Goal: Task Accomplishment & Management: Complete application form

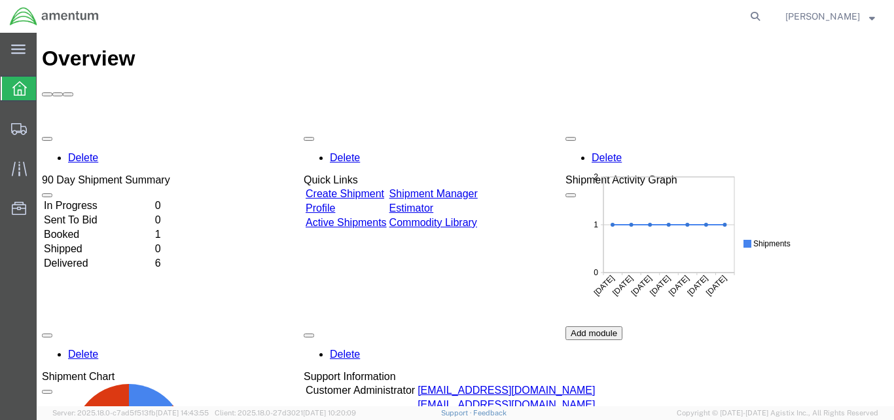
click at [375, 188] on link "Create Shipment" at bounding box center [345, 193] width 79 height 11
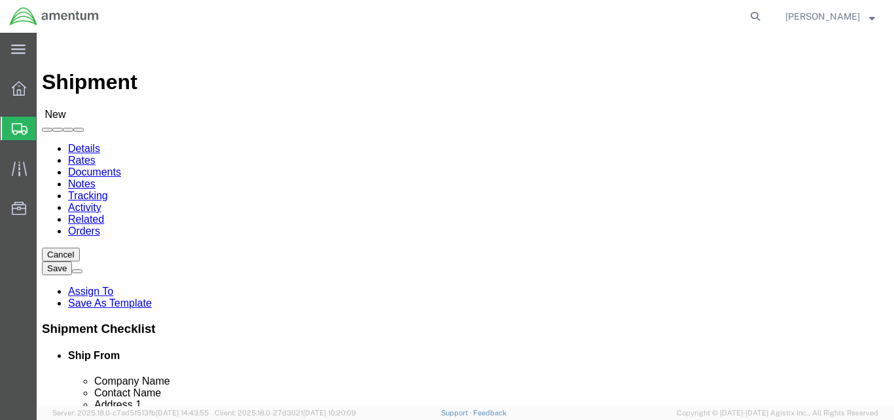
select select
click input "text"
type input "jesus"
click p "- Amentum - (Alexis Rivera/Jesus Ramirez) BLDG 11108 CSM E. Slewitzke St, Ft. B…"
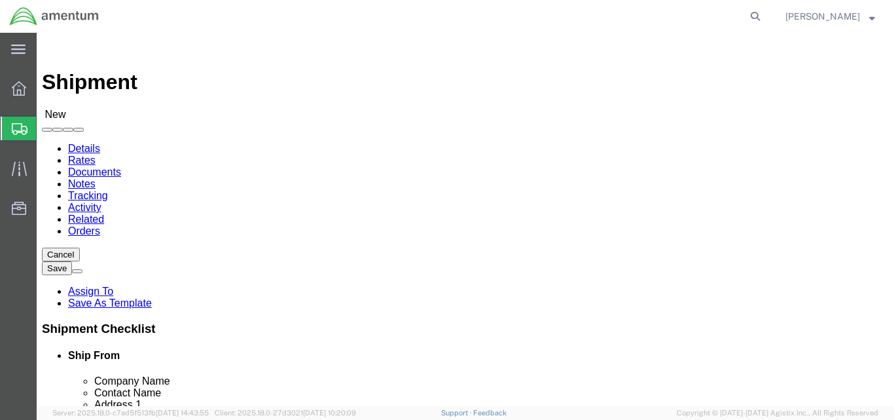
select select
type input "Amentum"
type input "Alexis Rivera/Jesus Ramirez"
type input "BLDG 11108 CSM E. Slewitzke St"
type input "Ft. Bliss"
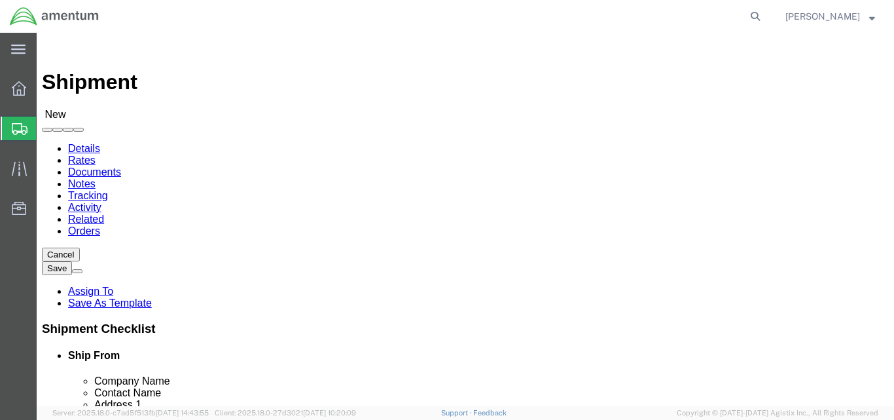
type input "79918"
type input "915-744-1141"
type input "alexis.rivera34.ctr@army.mil"
checkbox input "true"
select select "TX"
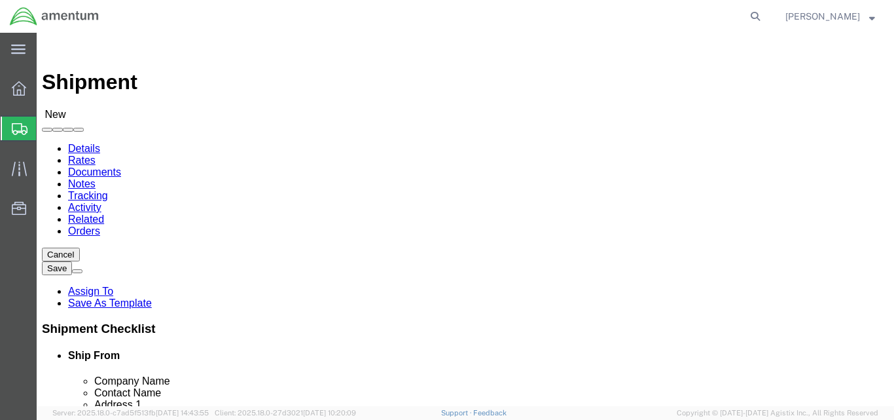
type input "Alexis Rivera/Jesus Ramirez"
click input "text"
type input "TRI Air Testing"
click input "text"
type input "Rick Dudek"
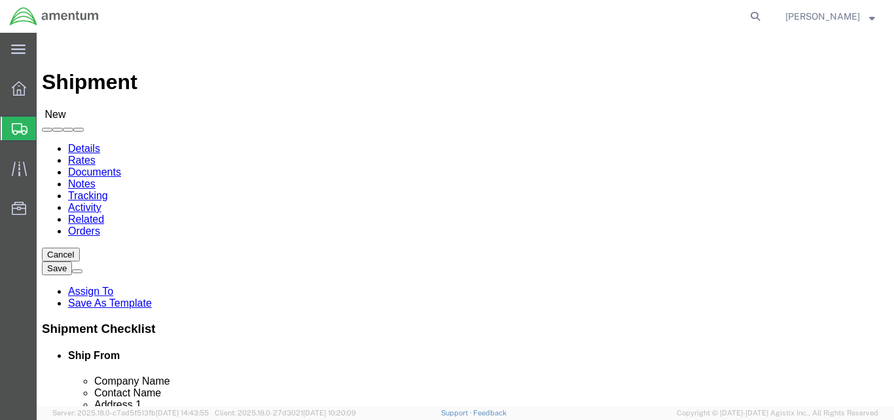
click input "text"
type input "1801 Central Commerce Court"
select select
click input "text"
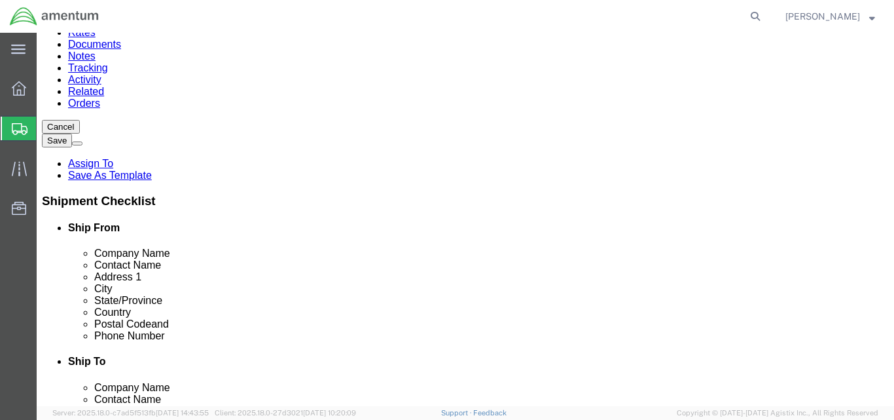
scroll to position [131, 0]
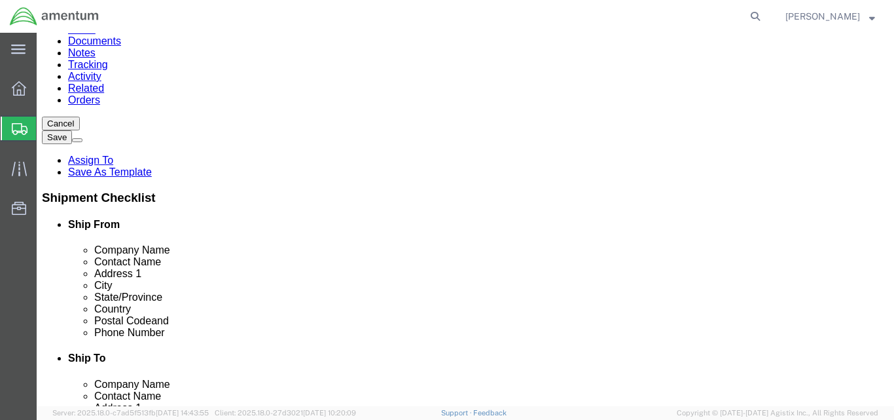
type input "Building 2"
click input "text"
type input "Round Rock"
select select
click div "Building 2"
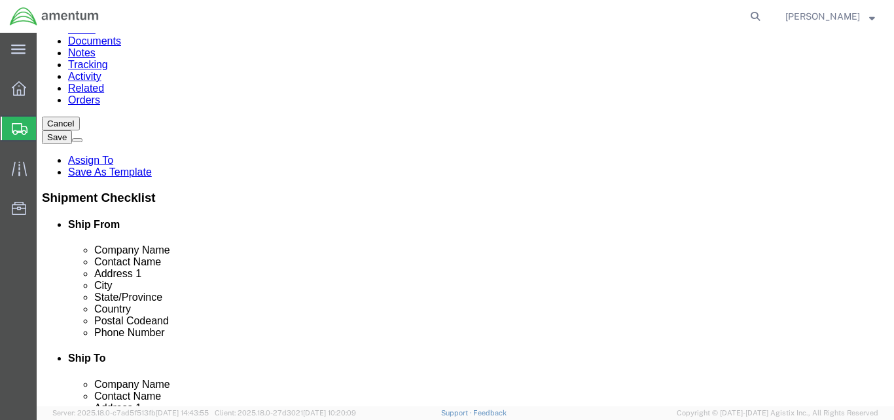
scroll to position [0, 0]
type input "T"
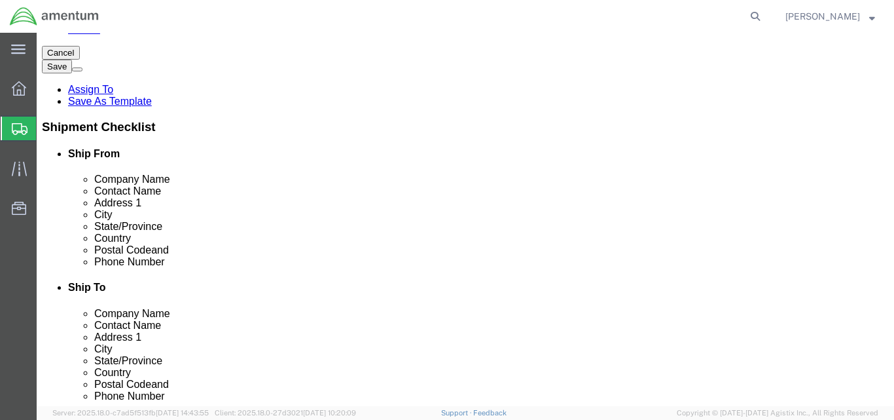
scroll to position [393, 0]
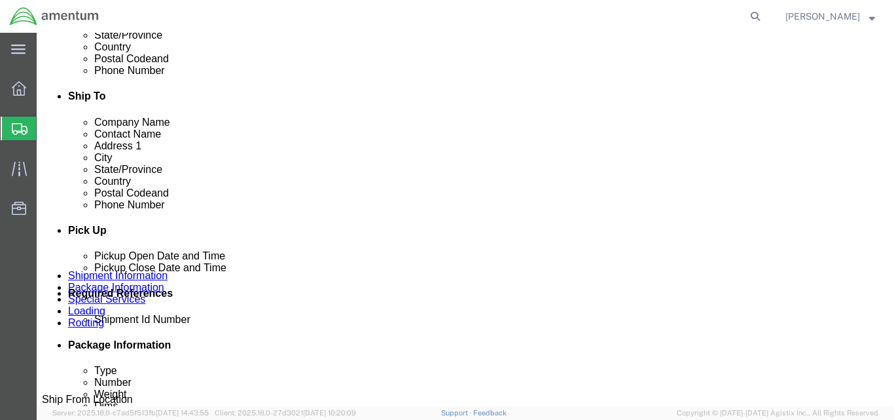
select select
select select "TX"
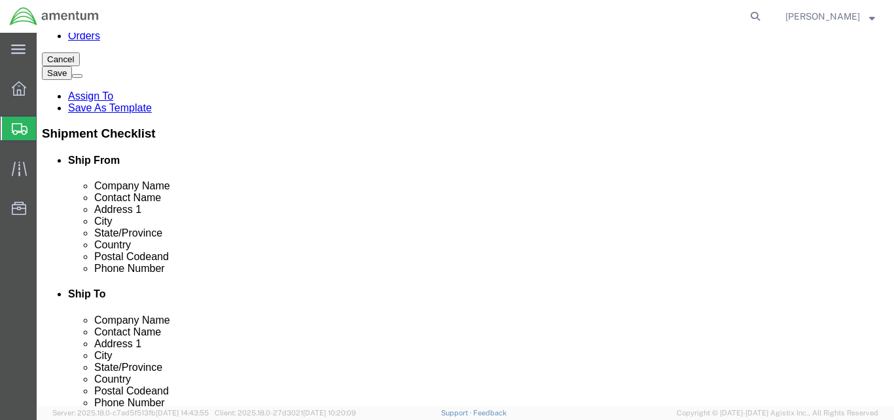
click input "Postal Code"
type input "78664"
select select
click input "text"
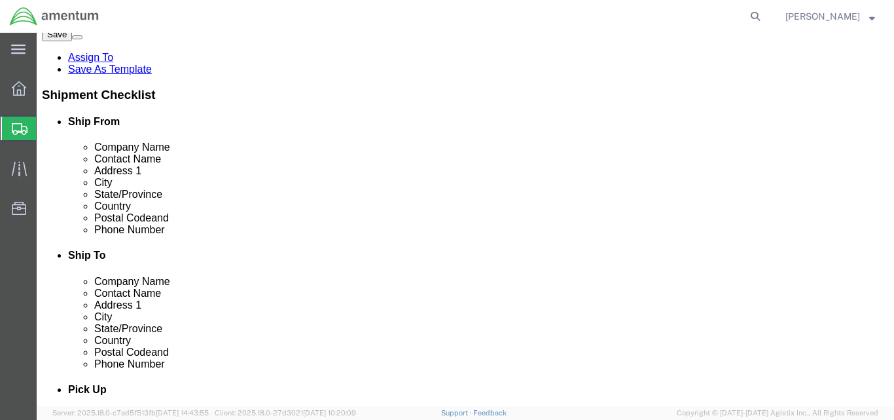
scroll to position [261, 0]
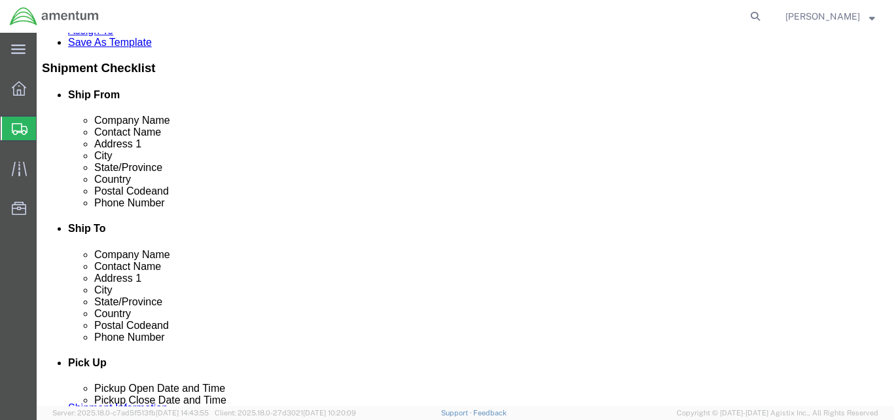
type input "5122630498"
click input "checkbox"
checkbox input "true"
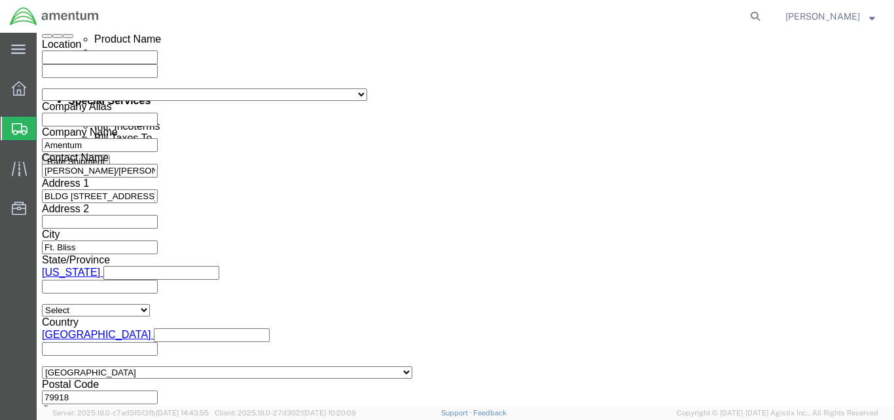
scroll to position [851, 0]
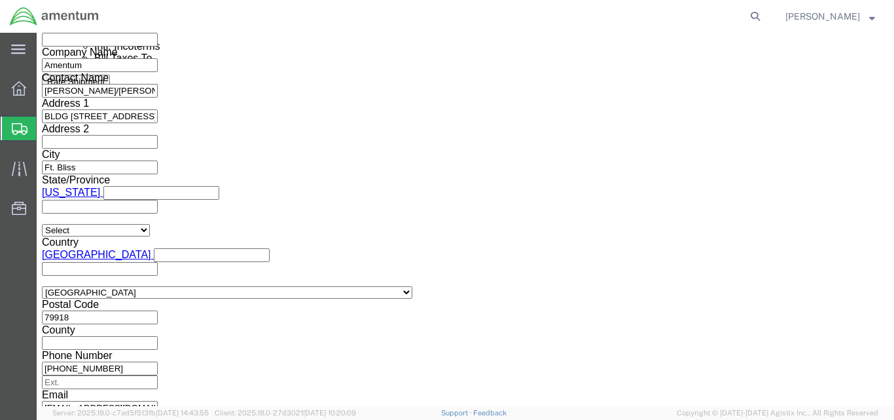
click div
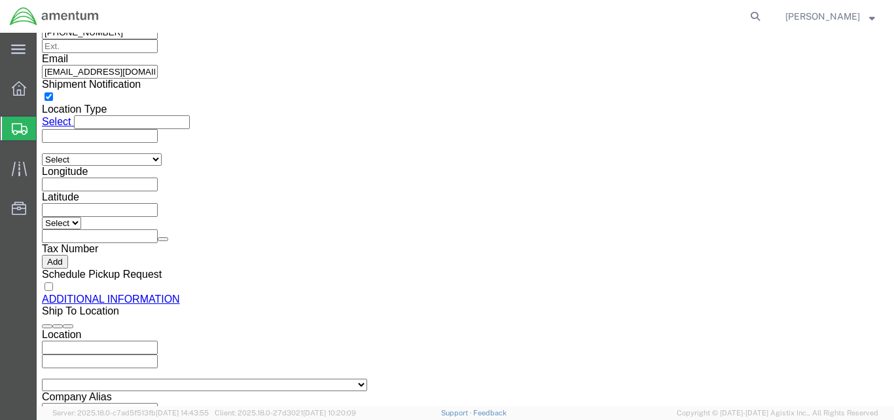
click button "Apply"
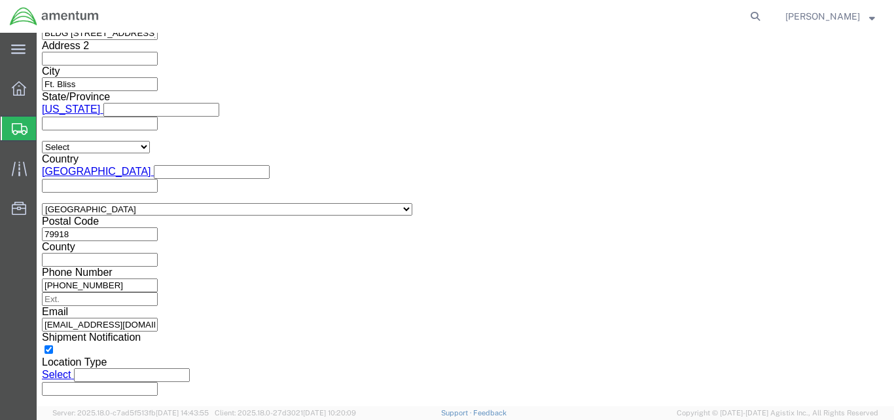
scroll to position [860, 0]
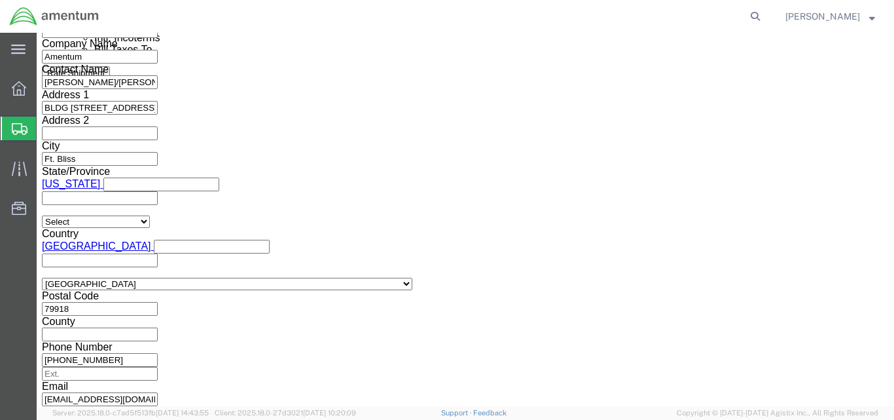
click div "Sep 12 2025 1:00 PM"
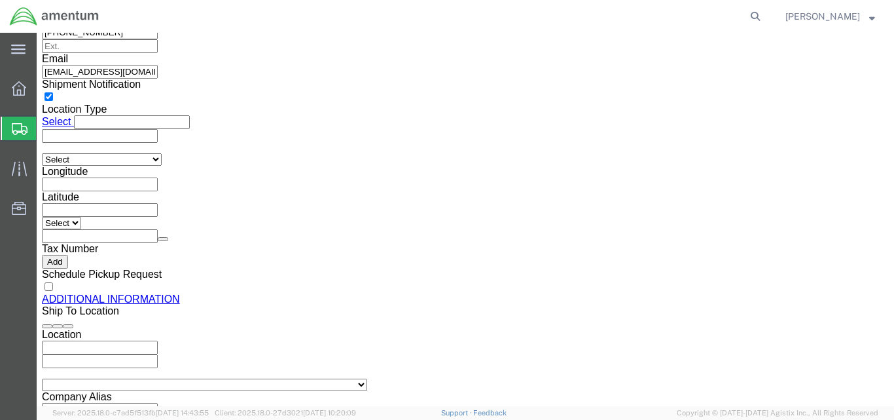
click input "8:00 PM"
type input "8:00 AM"
click button "Apply"
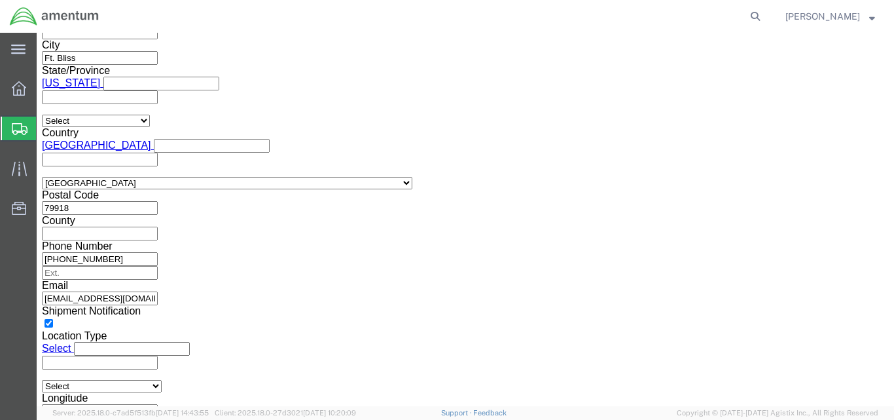
scroll to position [925, 0]
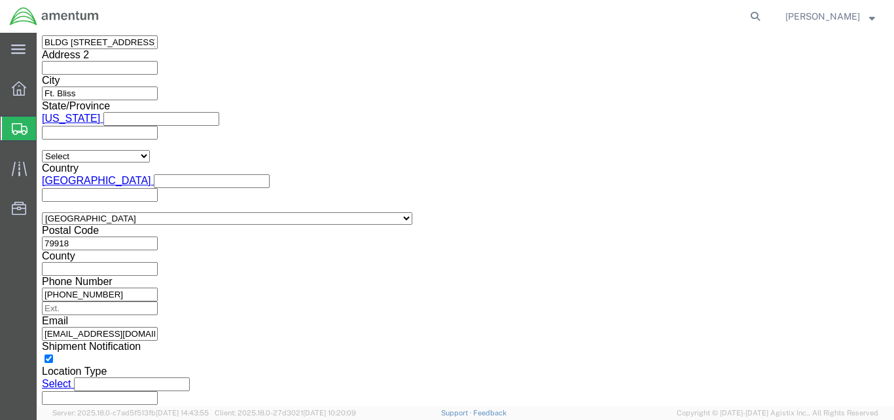
click div
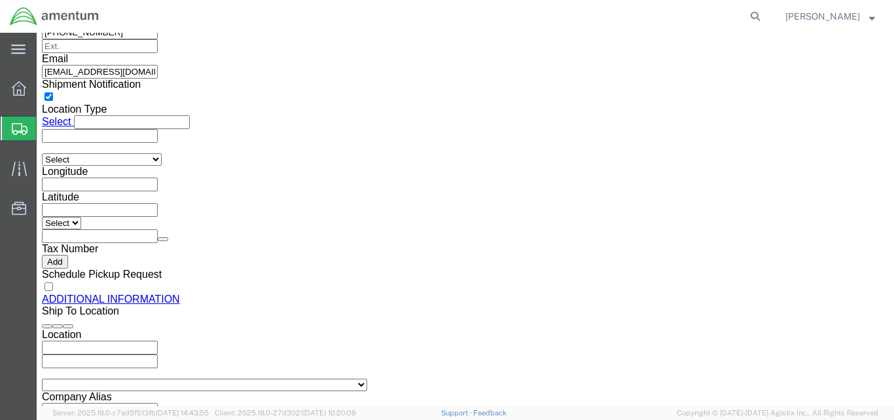
click button "Apply"
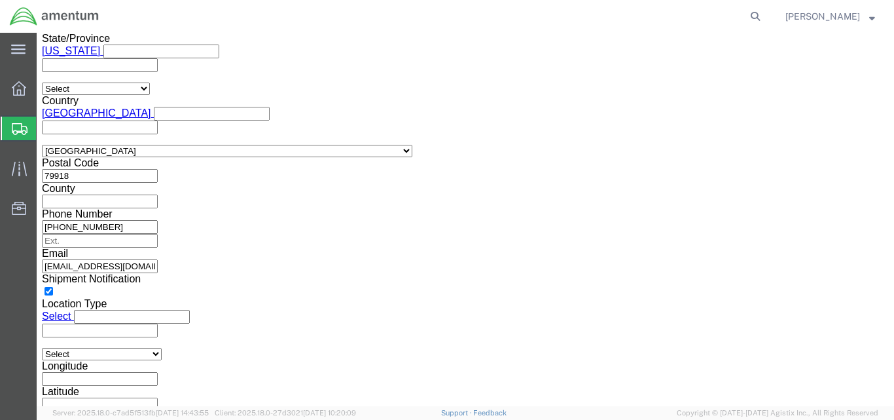
scroll to position [991, 0]
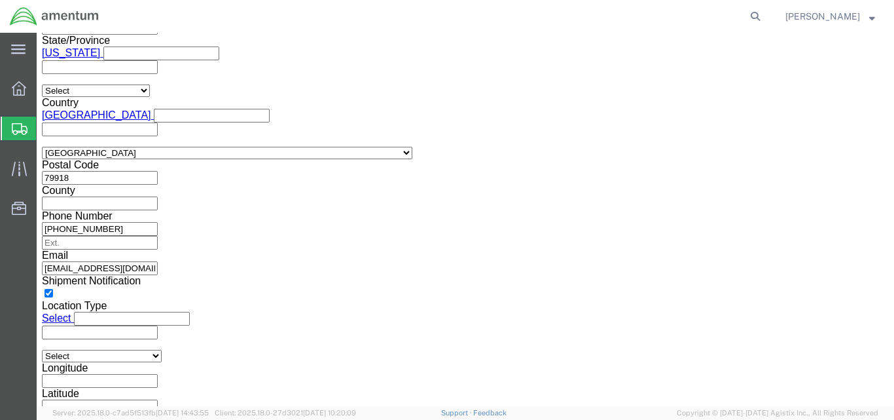
click input "text"
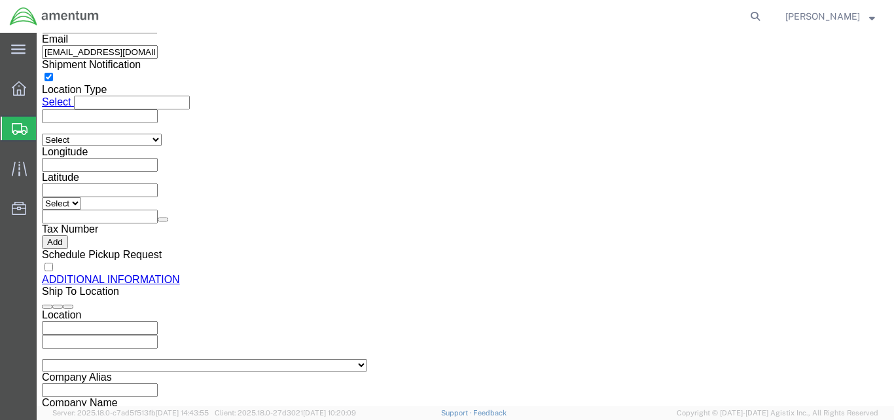
scroll to position [1217, 0]
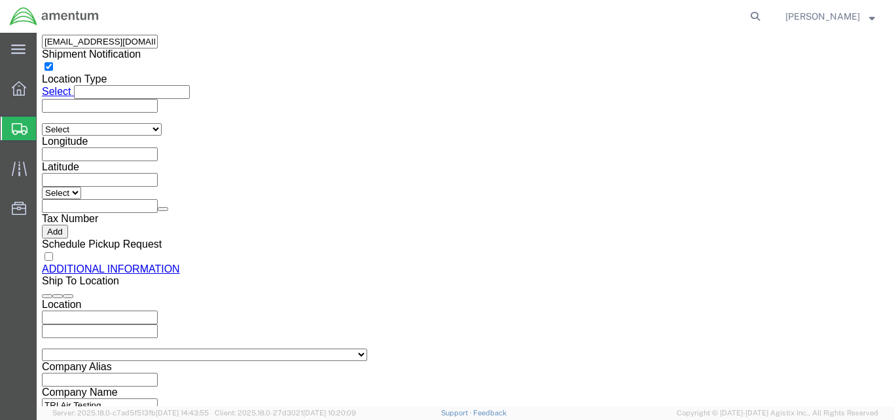
type input "2521BB"
click button "Continue"
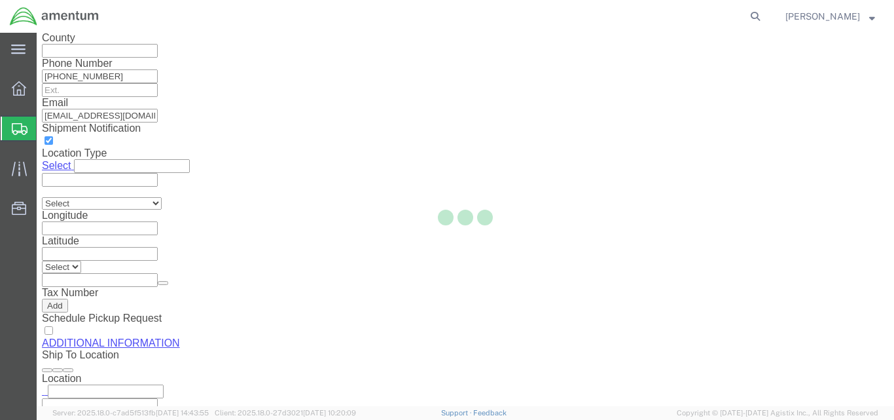
scroll to position [68, 0]
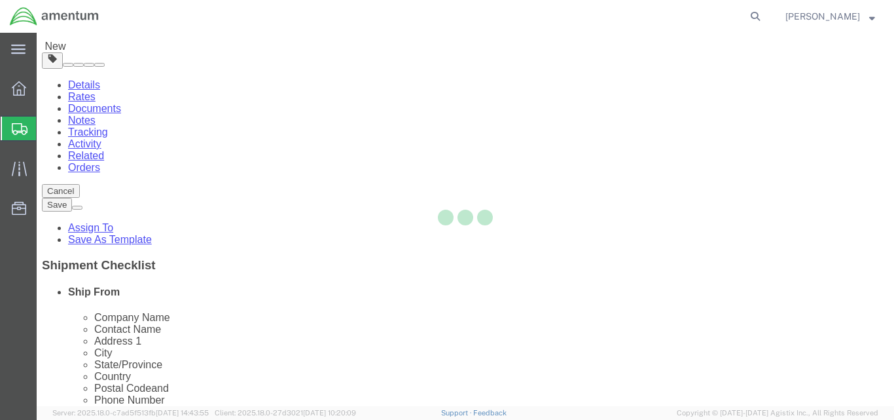
select select "CBOX"
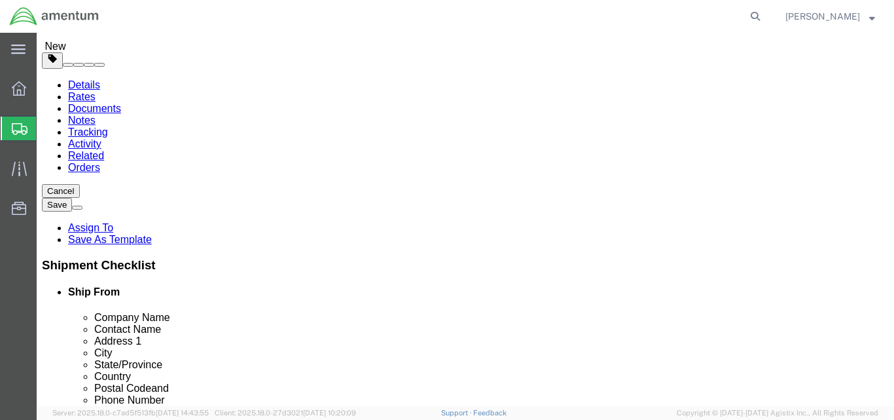
click input "text"
type input "18"
click input "text"
type input "12"
click select "Select cm ft in"
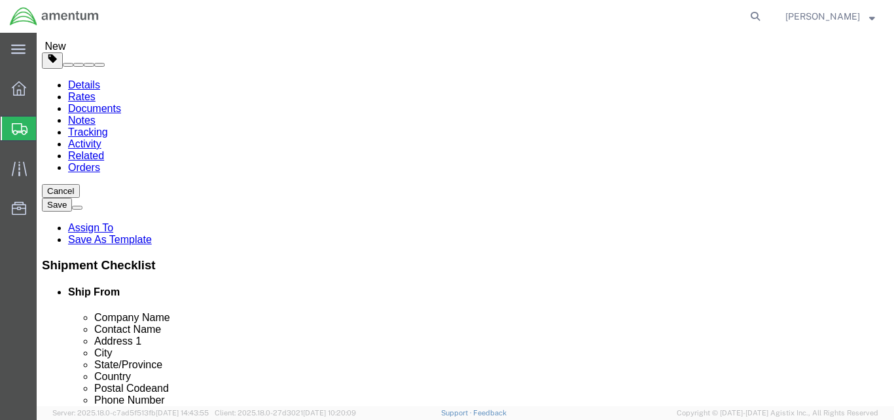
click input "text"
type input "6"
click input "0.00"
type input "8.00"
click link "Add Content"
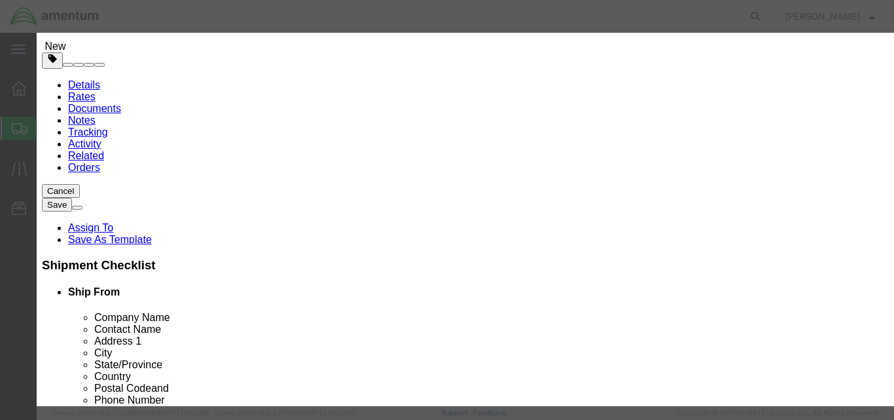
click input "text"
type input "Test Tool"
click input "0"
type input "1"
click input "text"
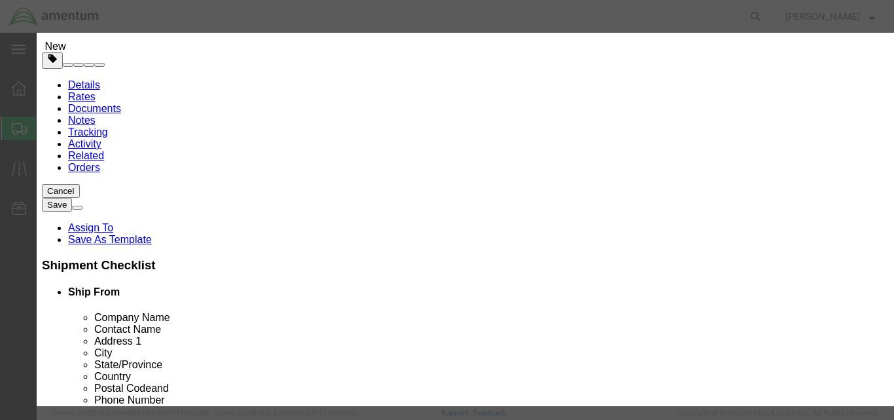
type input "1500.00"
click button "Save & Close"
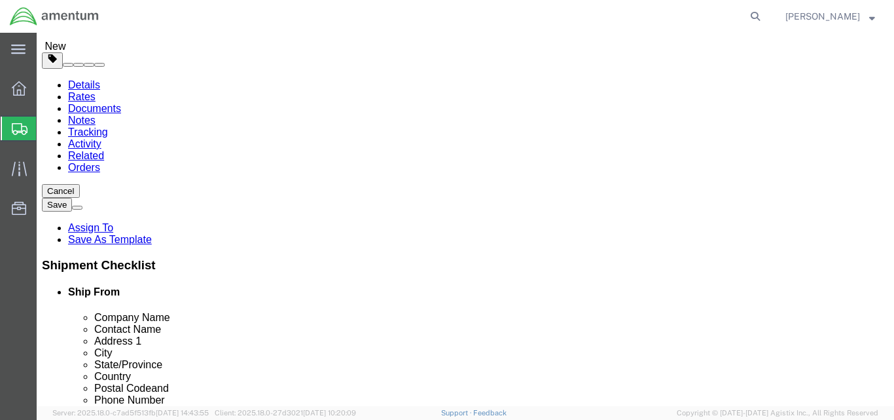
click button "Rate Shipment"
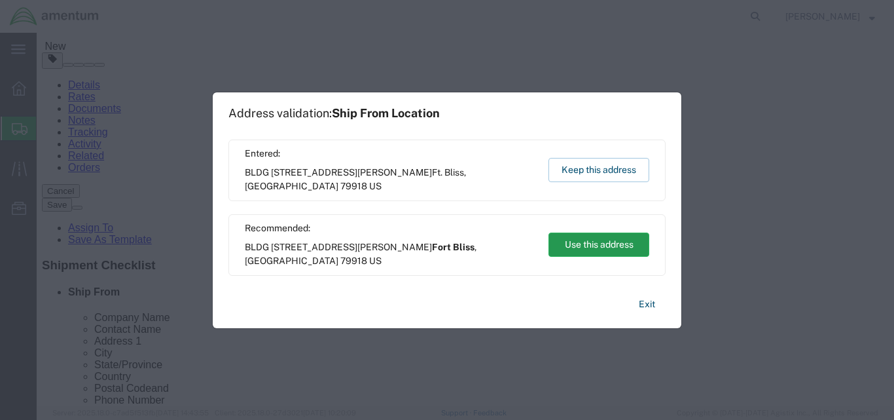
click at [604, 248] on button "Use this address" at bounding box center [599, 244] width 101 height 24
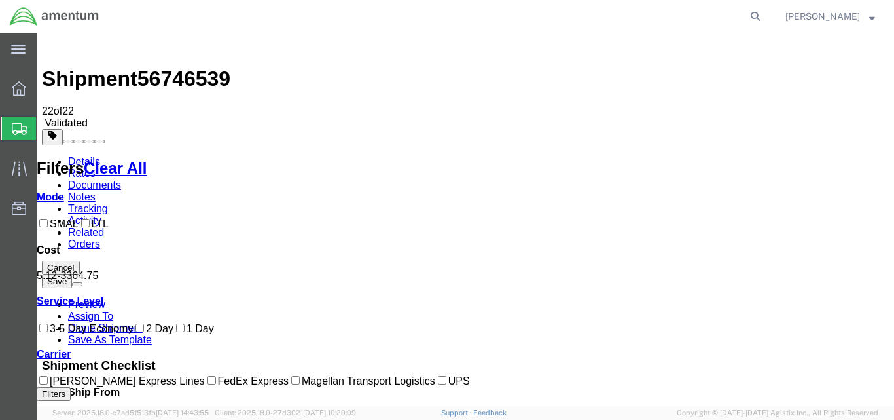
scroll to position [0, 0]
